Goal: Transaction & Acquisition: Obtain resource

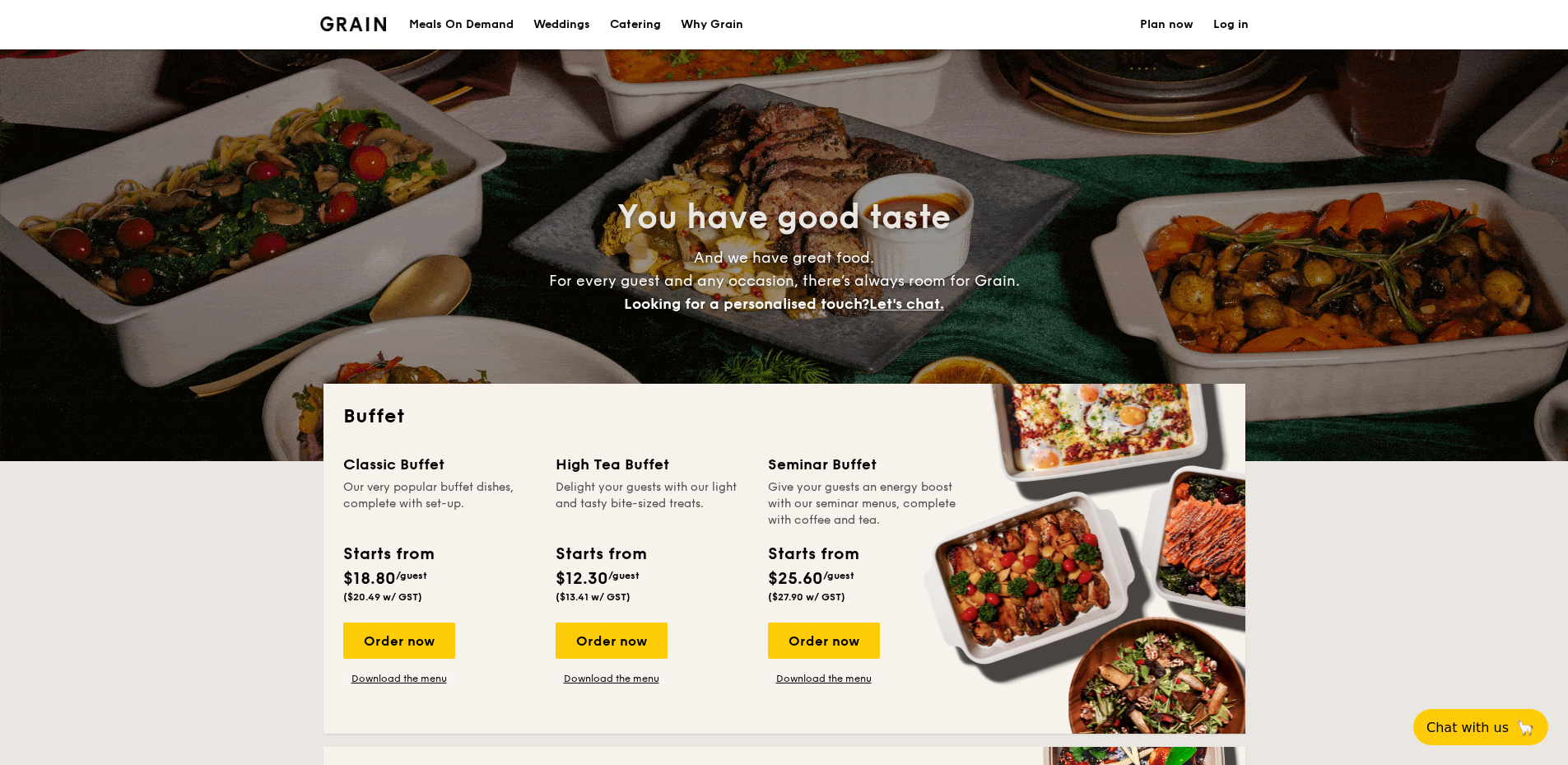
select select
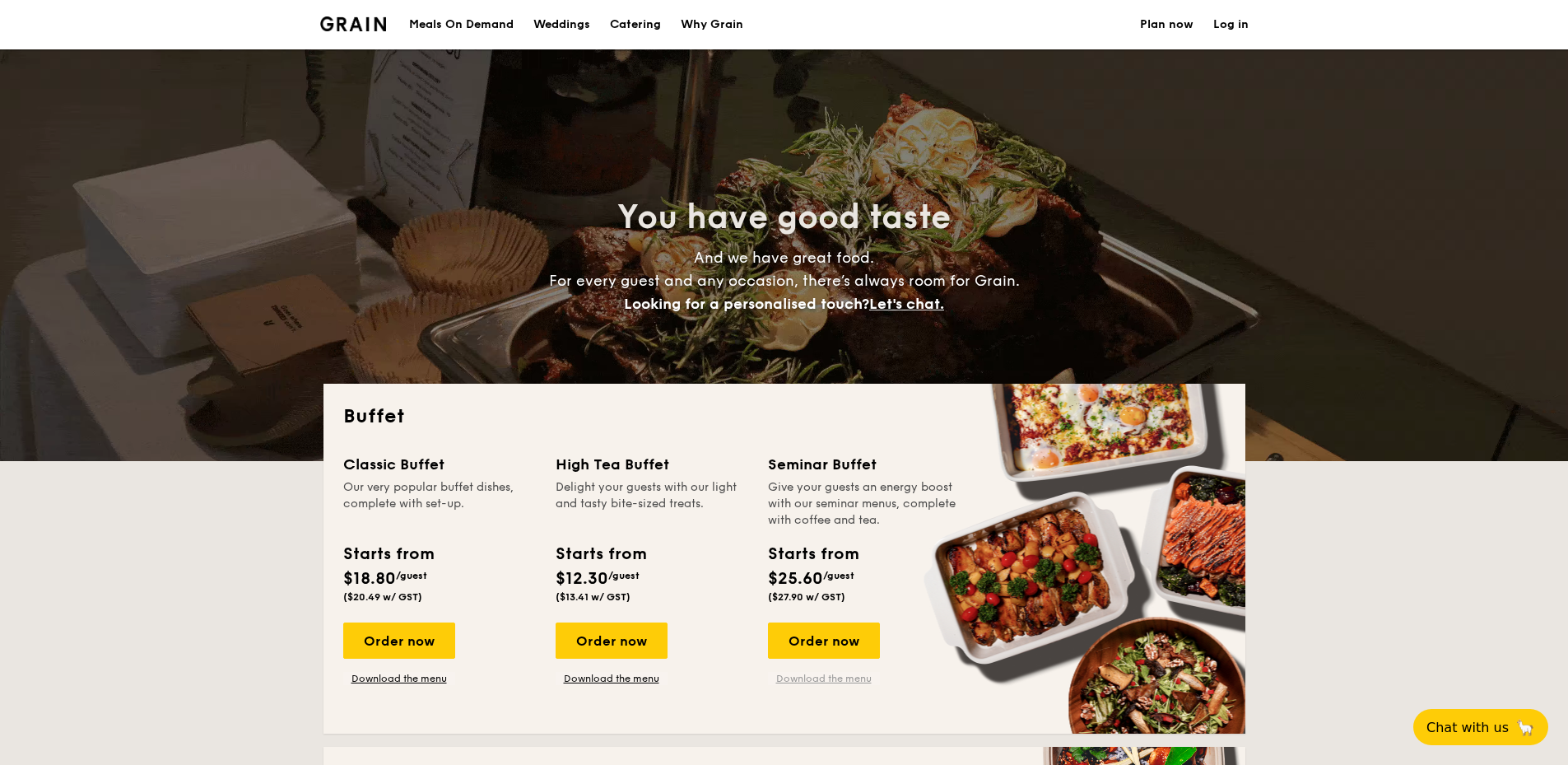
click at [829, 683] on link "Download the menu" at bounding box center [824, 679] width 112 height 13
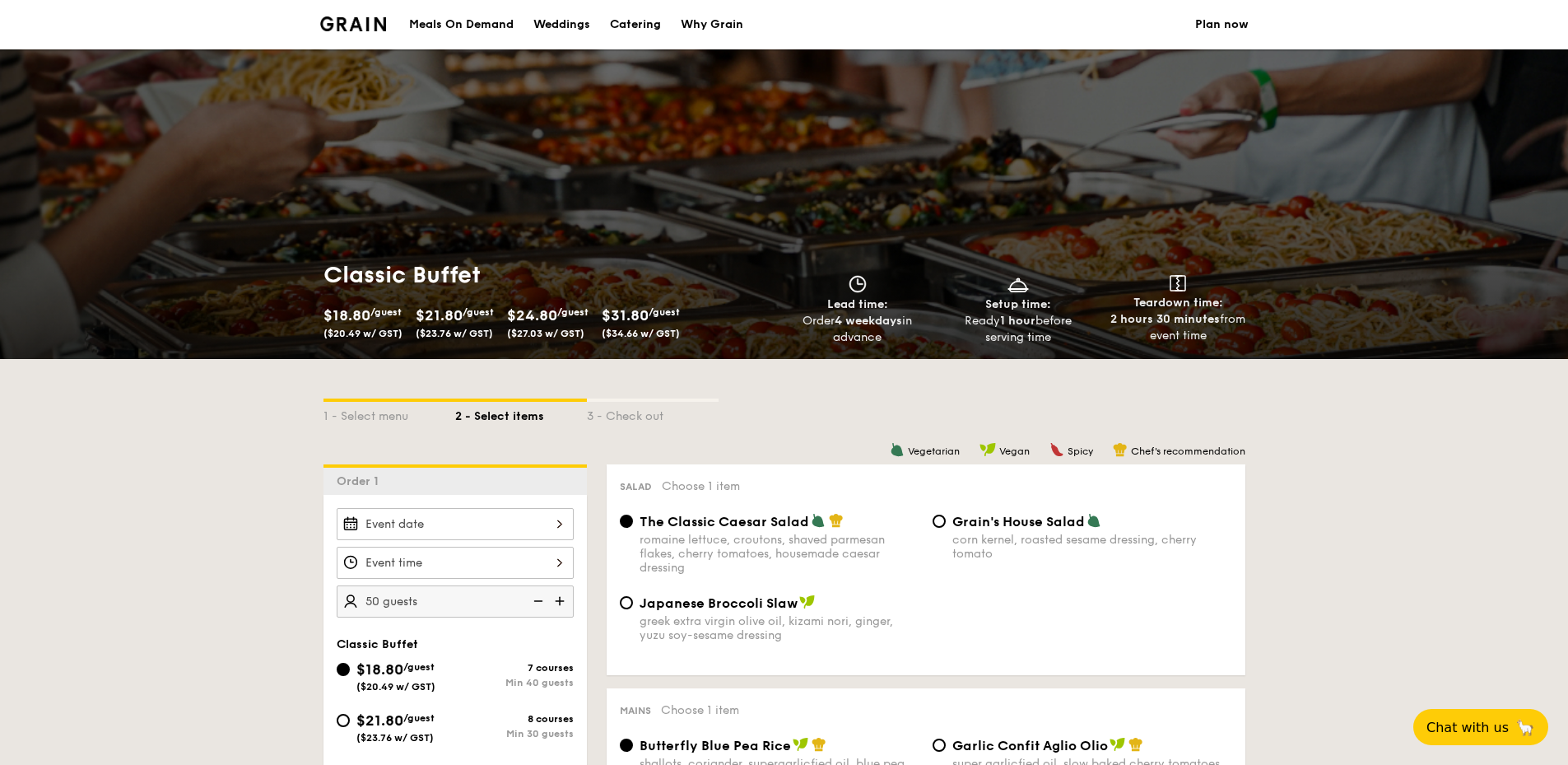
drag, startPoint x: 1537, startPoint y: 222, endPoint x: 1531, endPoint y: -123, distance: 345.1
click at [374, 26] on img at bounding box center [354, 24] width 67 height 15
